Goal: Task Accomplishment & Management: Use online tool/utility

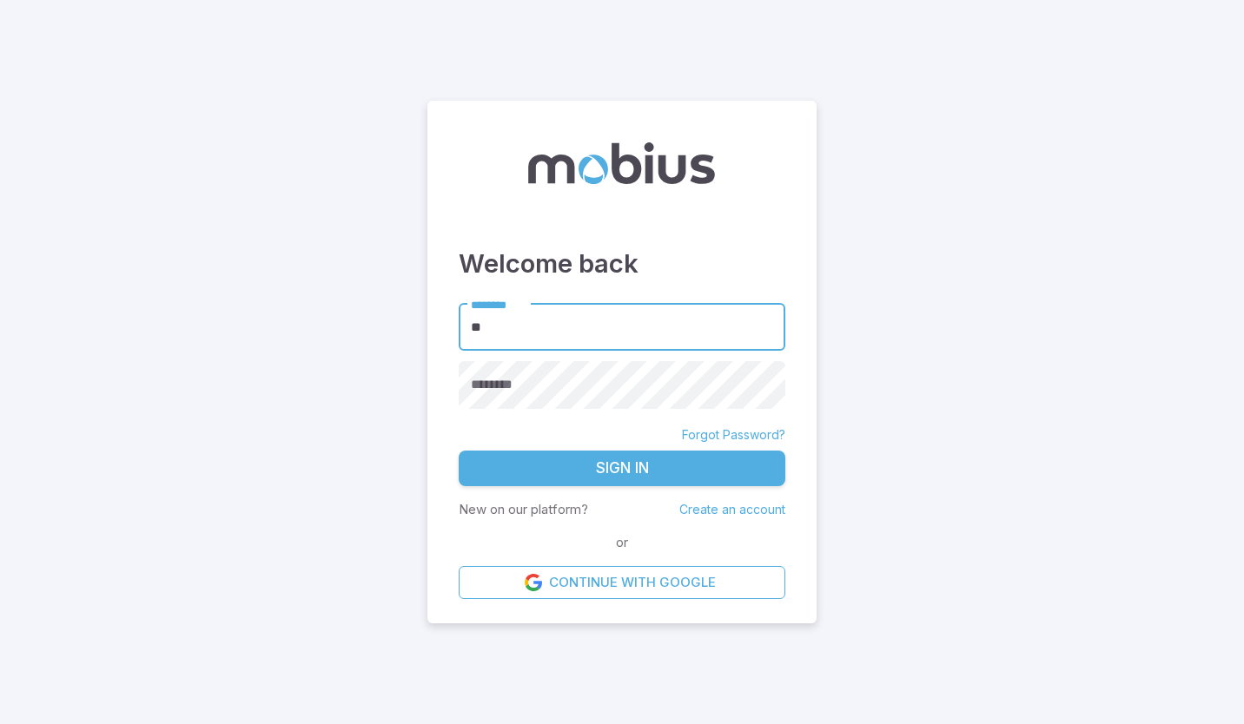
type input "**********"
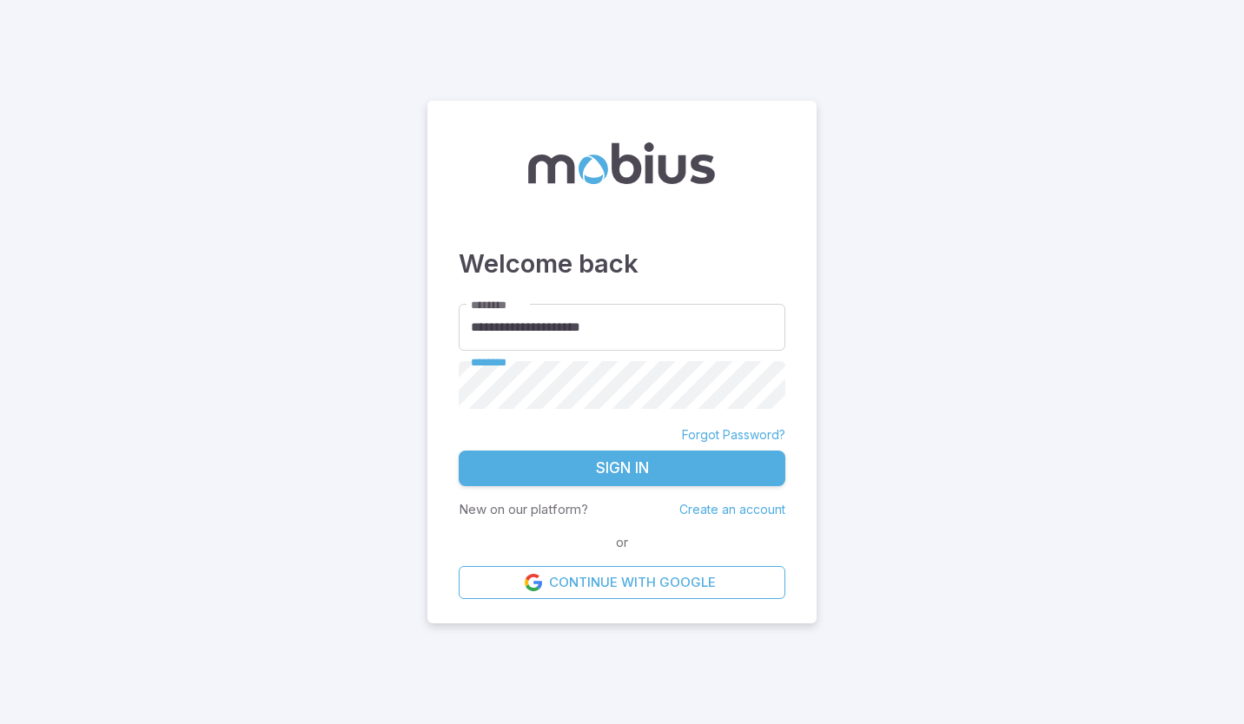
click at [659, 468] on button "Sign In" at bounding box center [622, 469] width 327 height 36
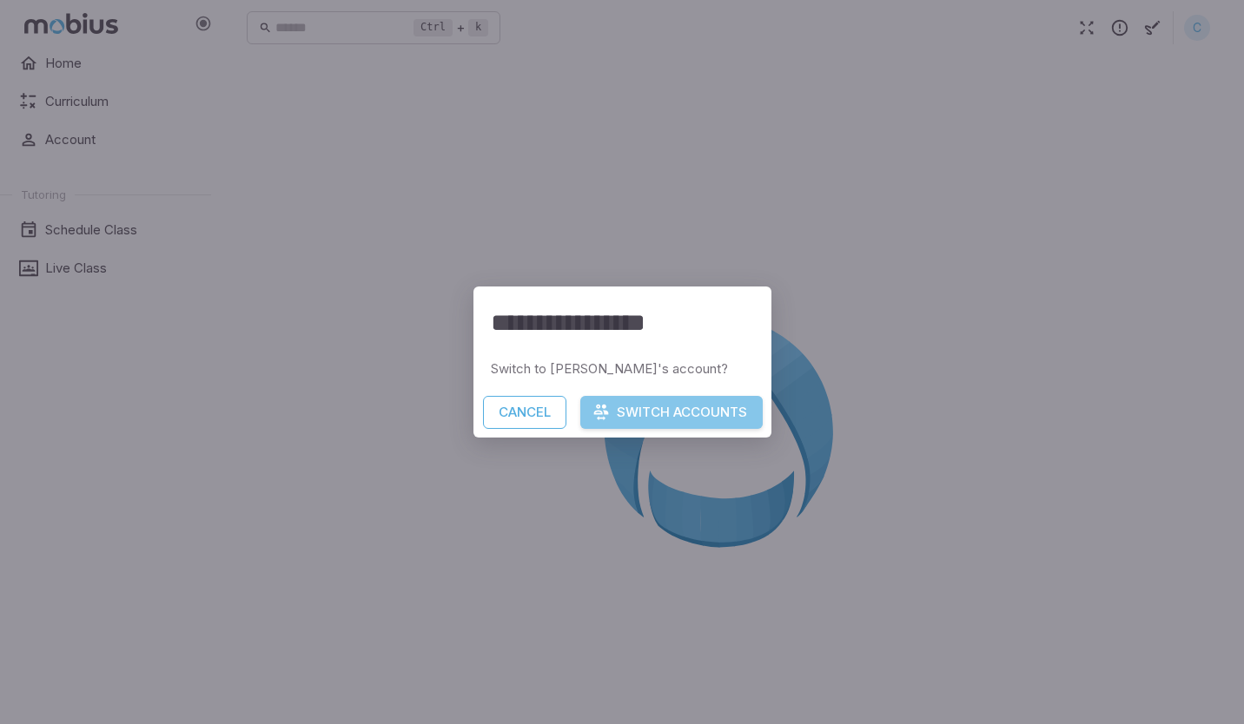
click at [647, 406] on button "Switch Accounts" at bounding box center [671, 412] width 182 height 33
